Goal: Navigation & Orientation: Find specific page/section

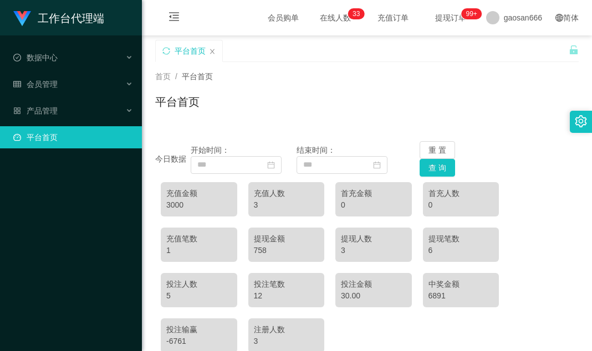
click at [359, 104] on div "平台首页" at bounding box center [366, 106] width 423 height 25
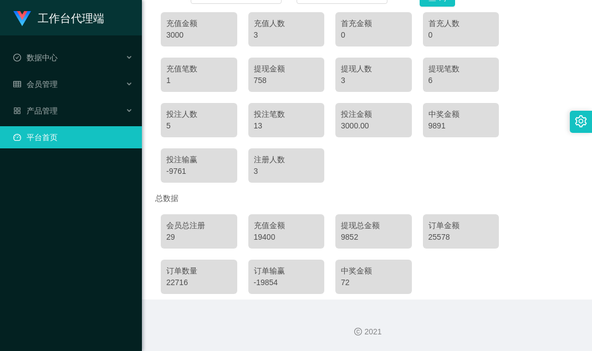
scroll to position [22, 0]
